Goal: Transaction & Acquisition: Obtain resource

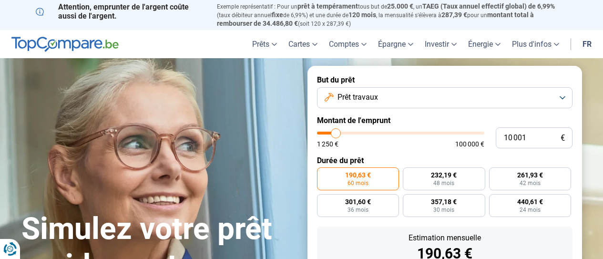
type input "36000"
click at [377, 132] on input "range" at bounding box center [400, 133] width 167 height 3
type input "36 000"
radio input "false"
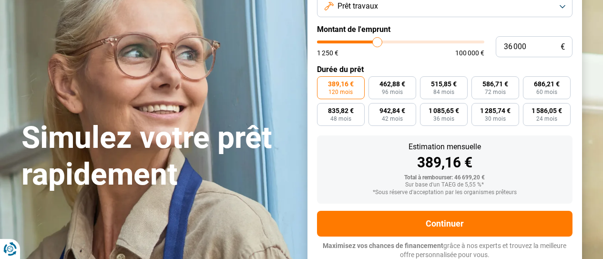
scroll to position [92, 0]
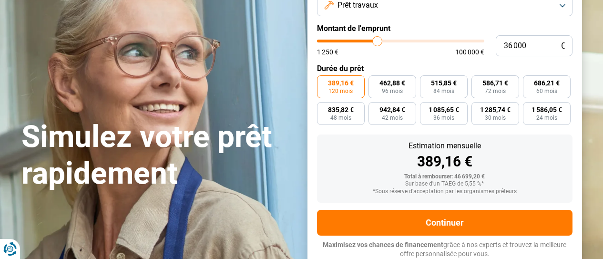
type input "43 750"
type input "43750"
click at [389, 41] on input "range" at bounding box center [400, 41] width 167 height 3
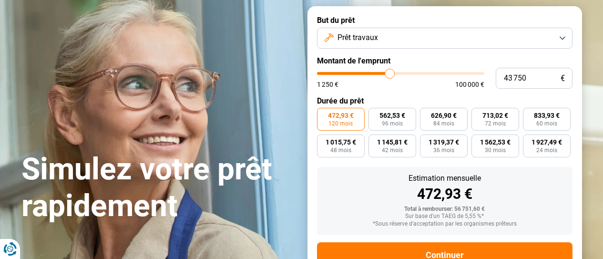
scroll to position [0, 0]
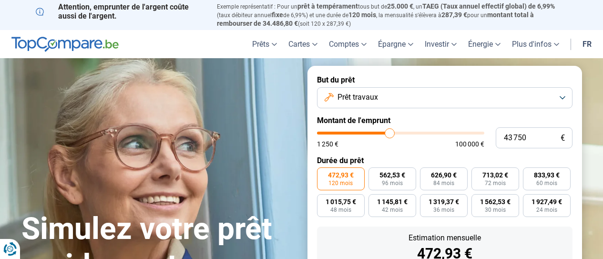
click at [564, 97] on button "Prêt travaux" at bounding box center [444, 97] width 255 height 21
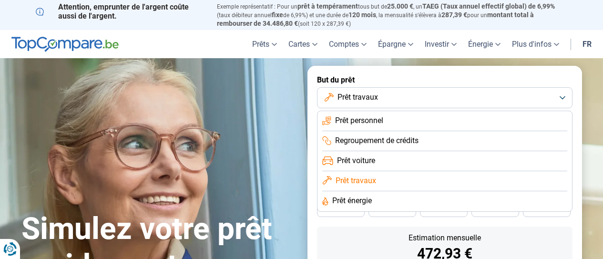
click at [340, 201] on span "Prêt énergie" at bounding box center [352, 200] width 40 height 10
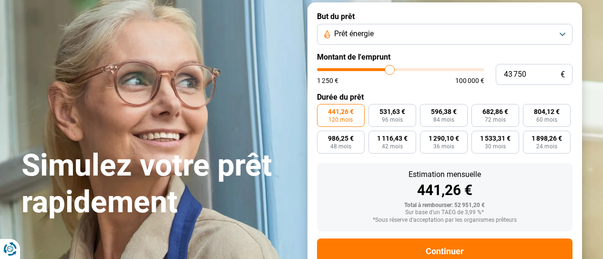
scroll to position [63, 0]
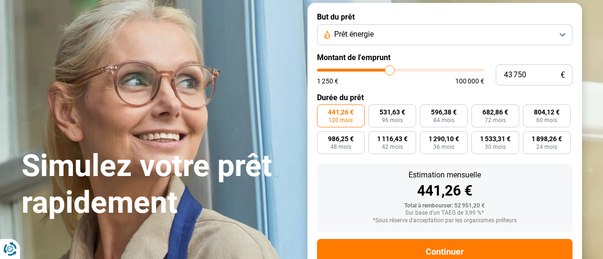
click at [562, 35] on button "Prêt énergie" at bounding box center [444, 34] width 255 height 21
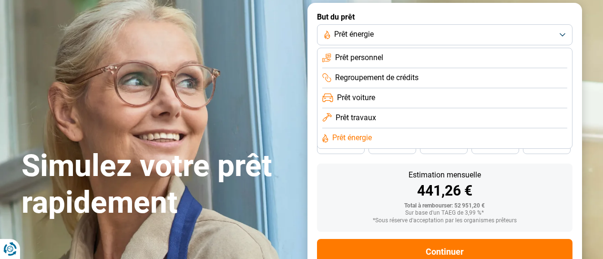
click at [354, 120] on span "Prêt travaux" at bounding box center [355, 117] width 41 height 10
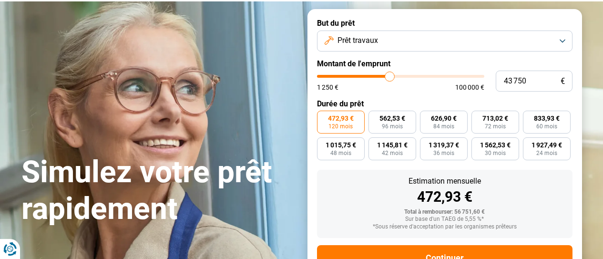
scroll to position [58, 0]
